Goal: Transaction & Acquisition: Purchase product/service

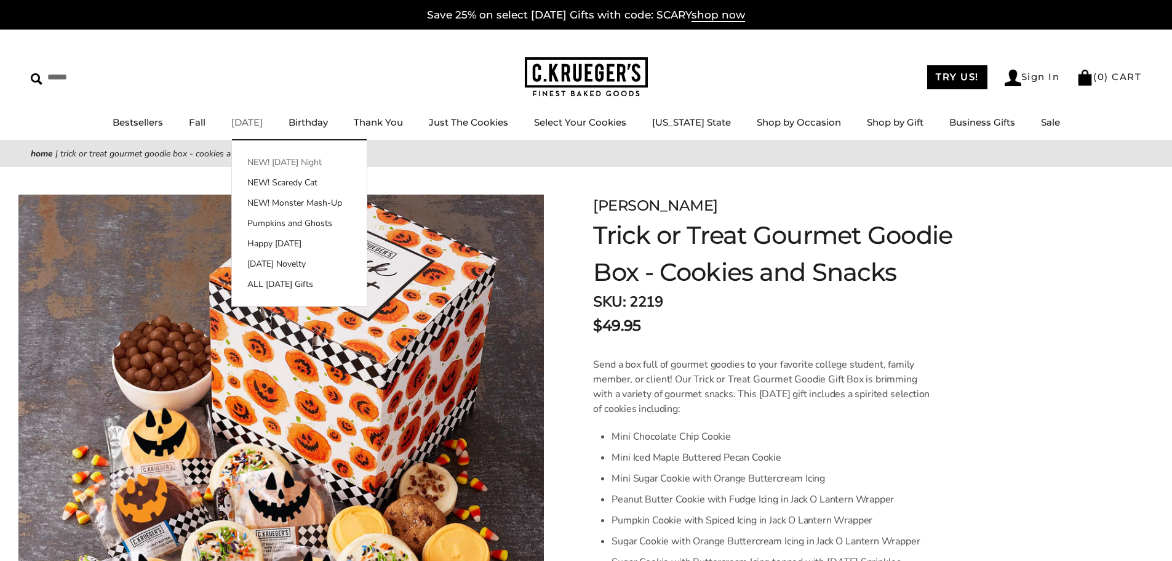
click at [282, 161] on link "NEW! [DATE] Night" at bounding box center [299, 162] width 135 height 13
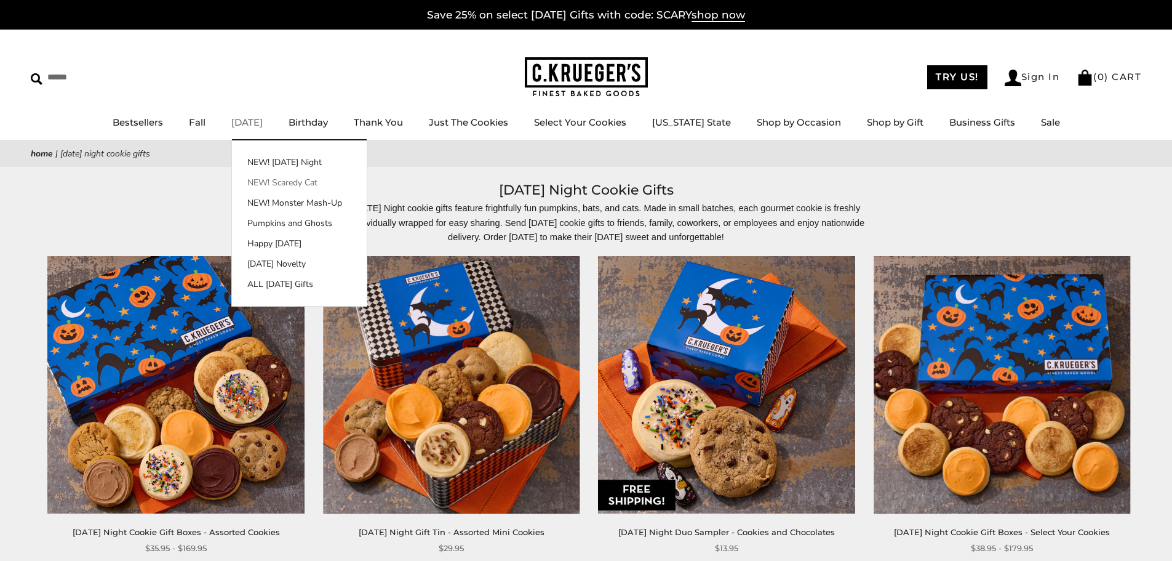
click at [294, 184] on link "NEW! Scaredy Cat" at bounding box center [299, 182] width 135 height 13
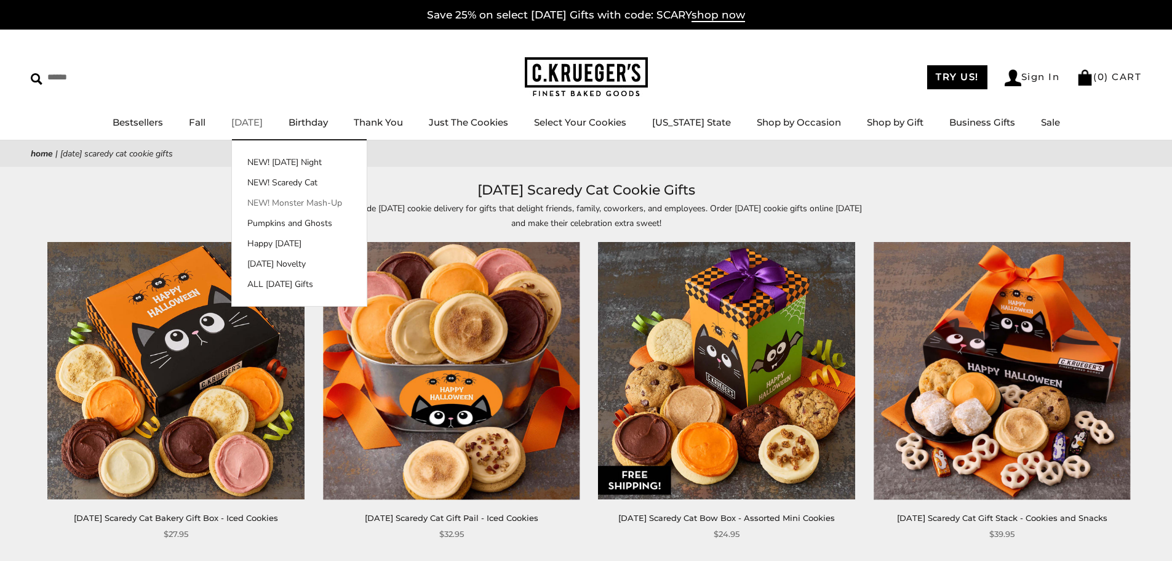
click at [282, 202] on link "NEW! Monster Mash-Up" at bounding box center [299, 202] width 135 height 13
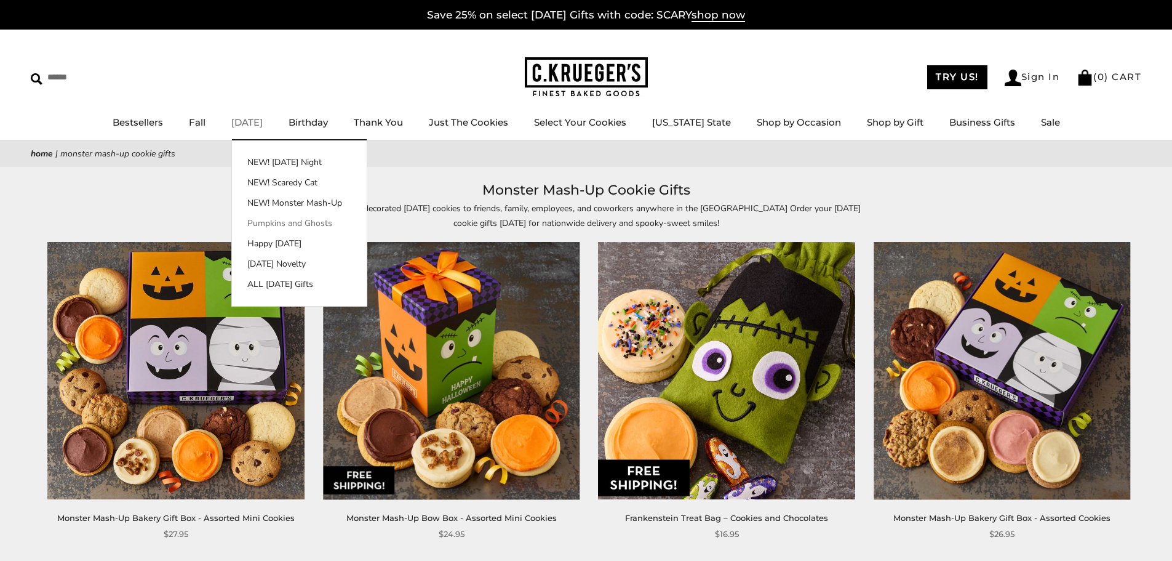
click at [286, 226] on link "Pumpkins and Ghosts" at bounding box center [299, 223] width 135 height 13
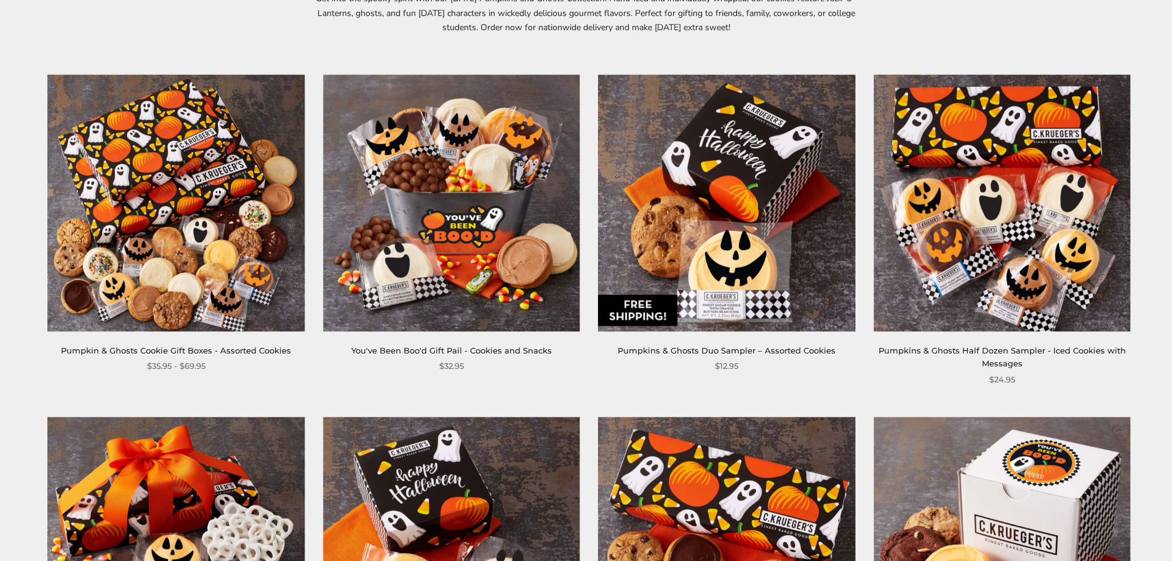
scroll to position [62, 0]
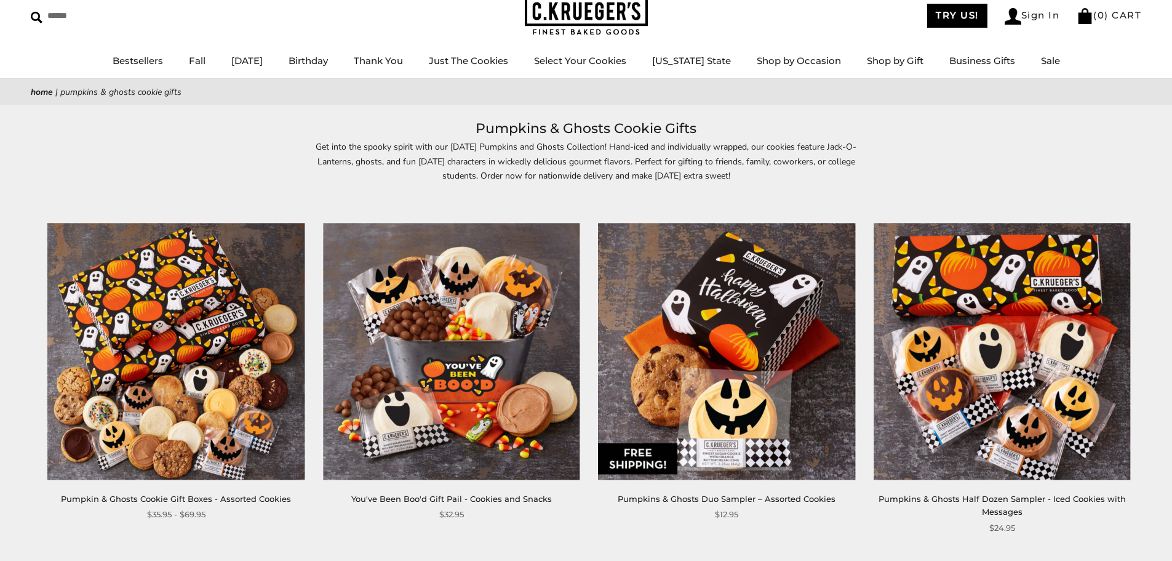
click at [463, 344] on img at bounding box center [451, 351] width 257 height 257
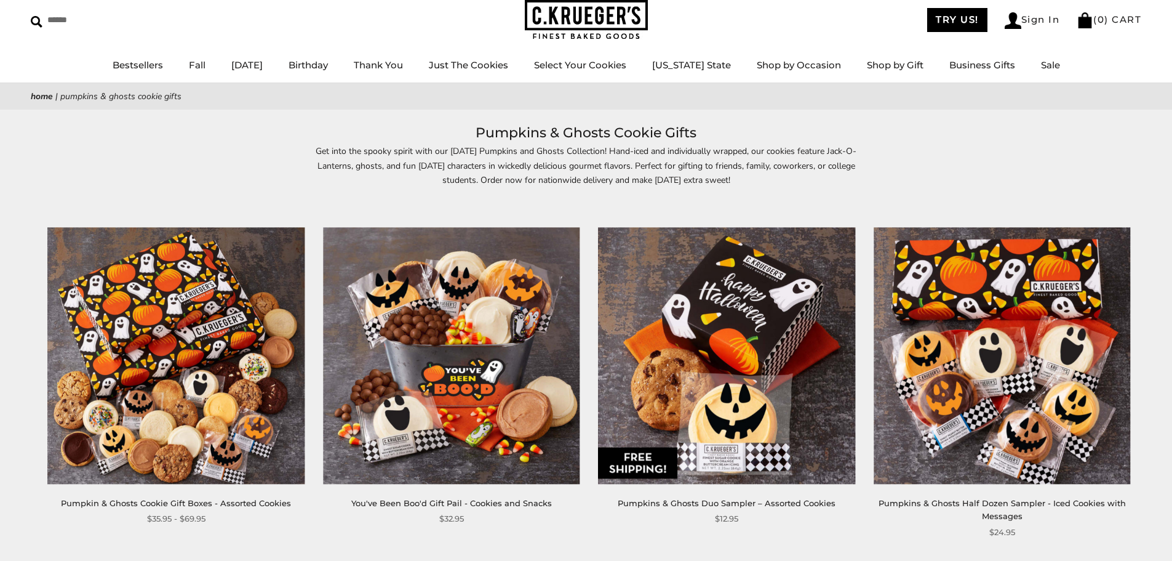
scroll to position [62, 0]
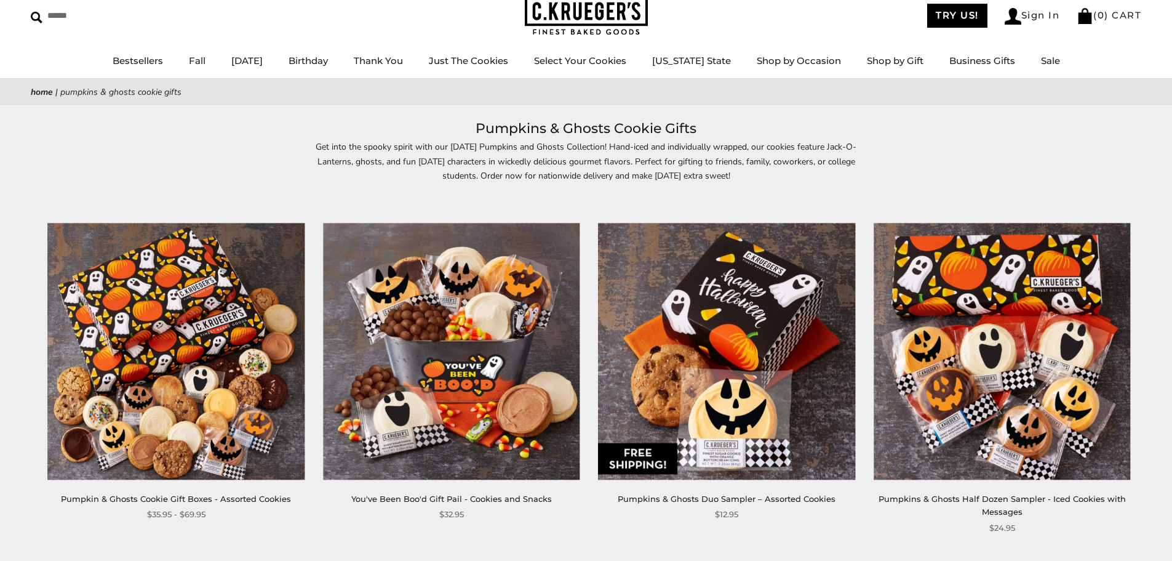
click at [209, 375] on img at bounding box center [176, 351] width 257 height 257
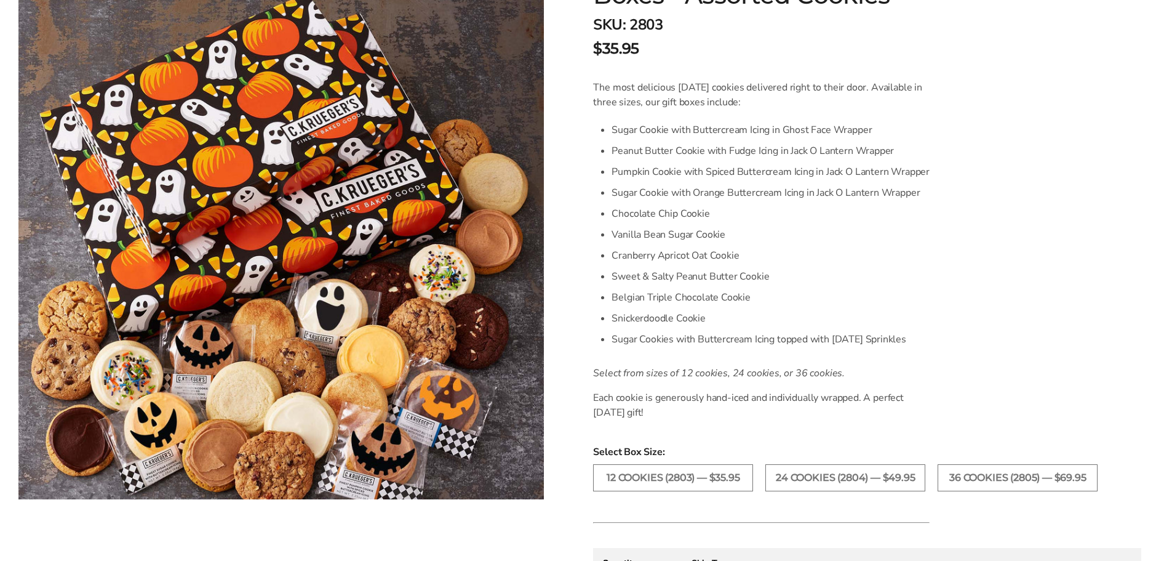
scroll to position [431, 0]
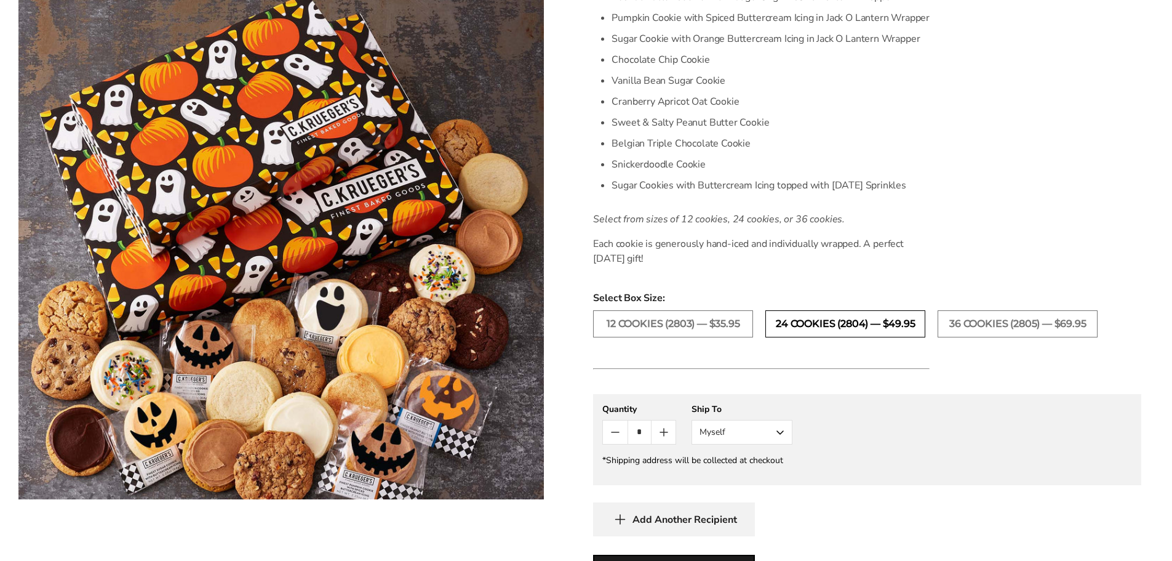
click at [801, 323] on label "24 COOKIES (2804) — $49.95" at bounding box center [846, 323] width 160 height 27
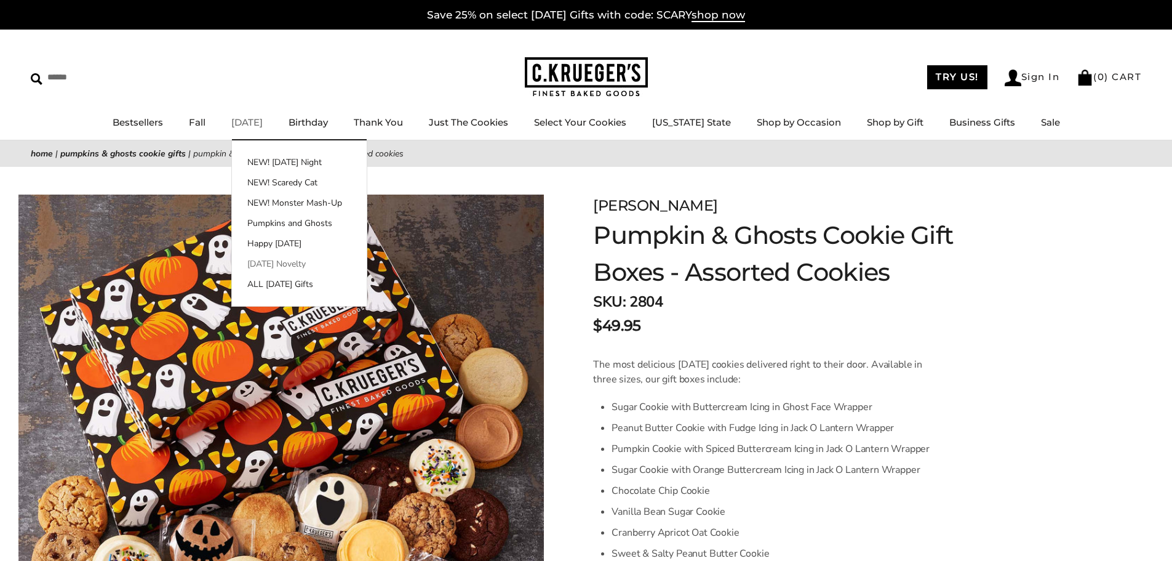
click at [280, 267] on link "[DATE] Novelty" at bounding box center [299, 263] width 135 height 13
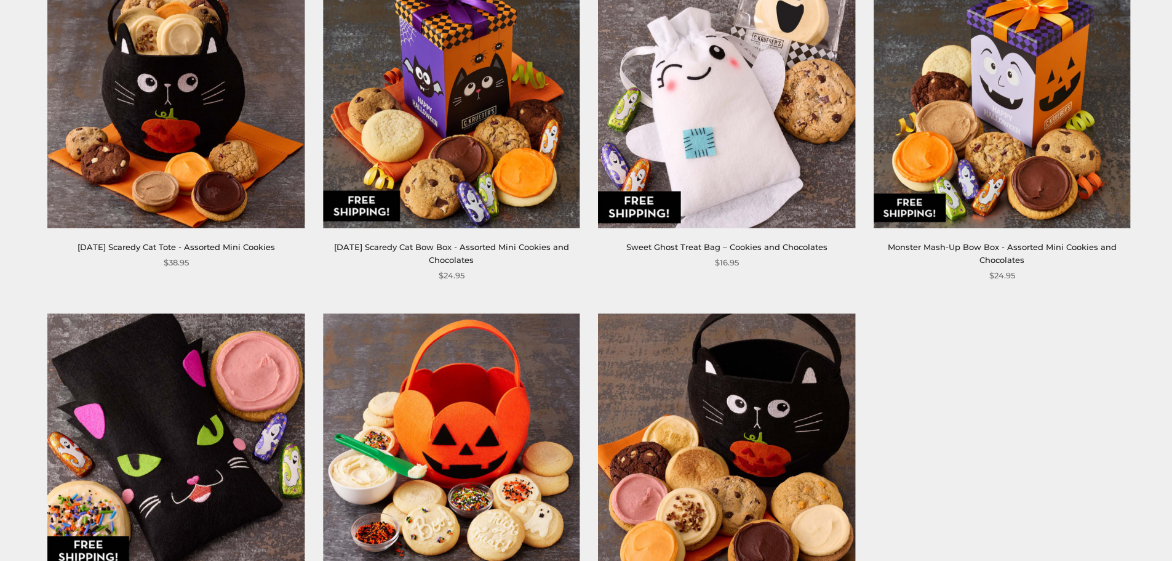
scroll to position [677, 0]
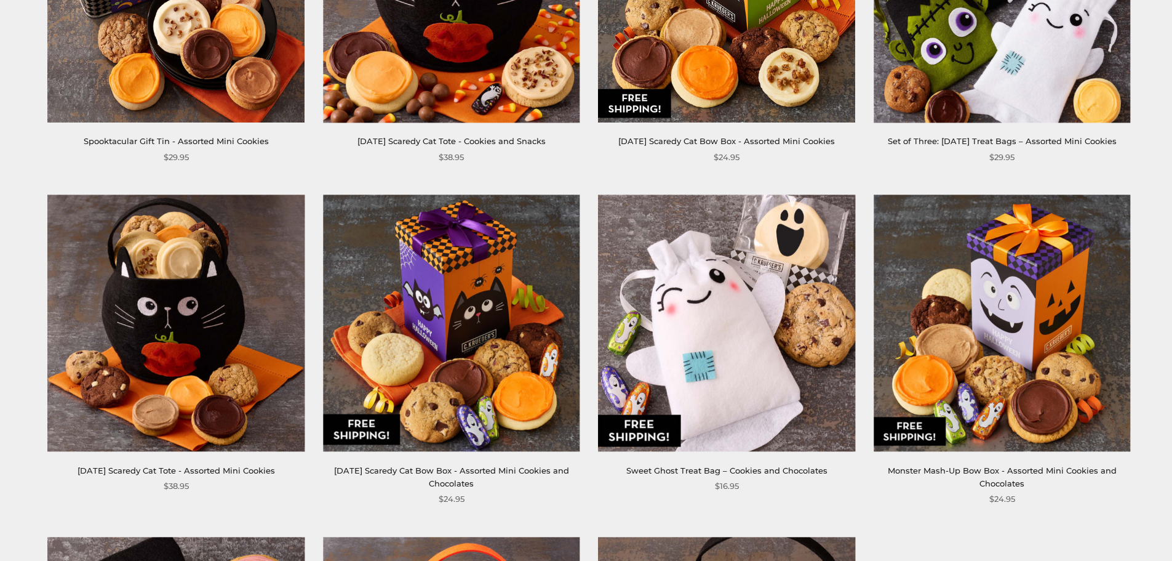
click at [188, 348] on img at bounding box center [176, 322] width 257 height 257
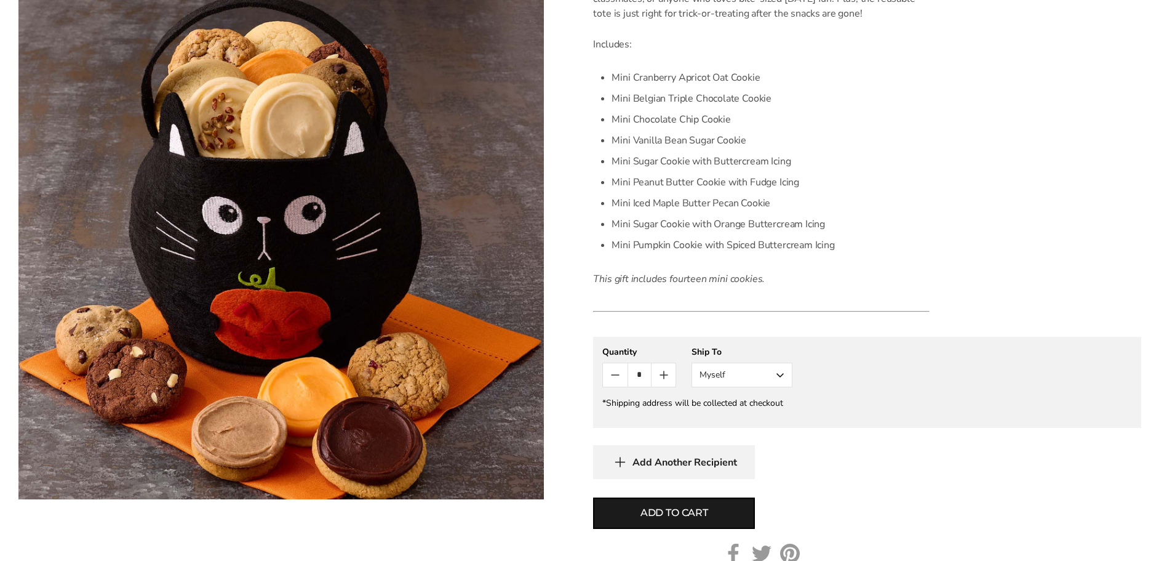
scroll to position [246, 0]
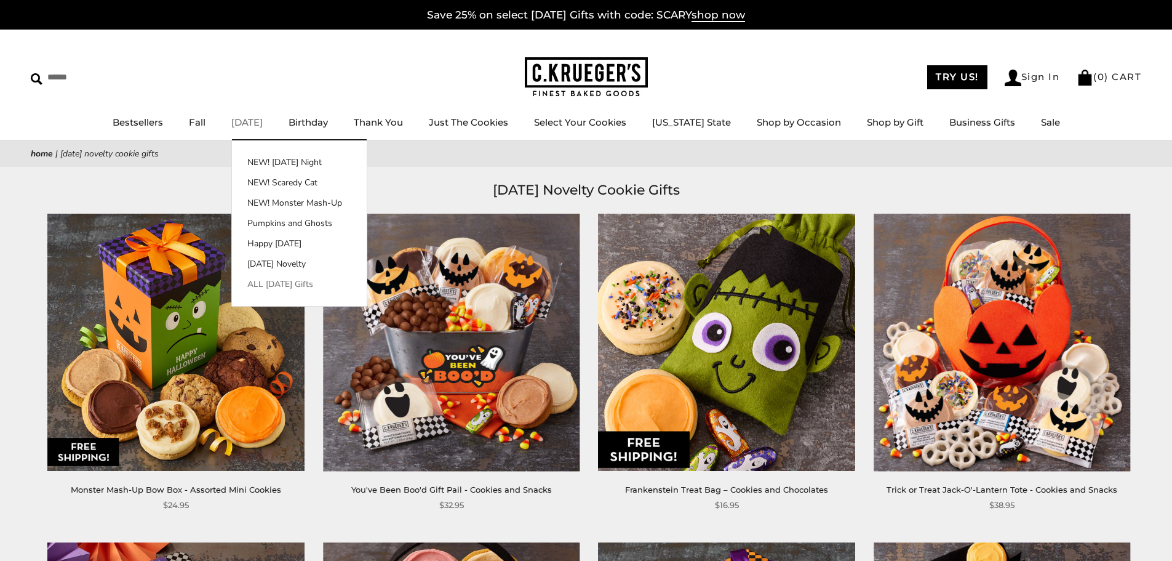
click at [293, 281] on link "ALL [DATE] Gifts" at bounding box center [299, 284] width 135 height 13
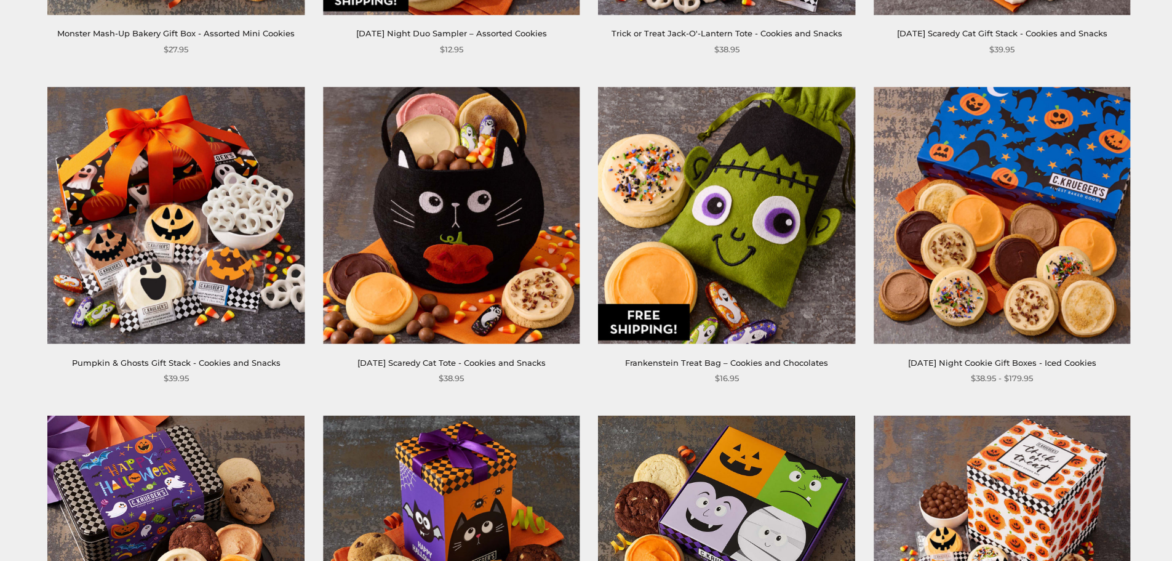
scroll to position [1415, 0]
